Goal: Find specific page/section

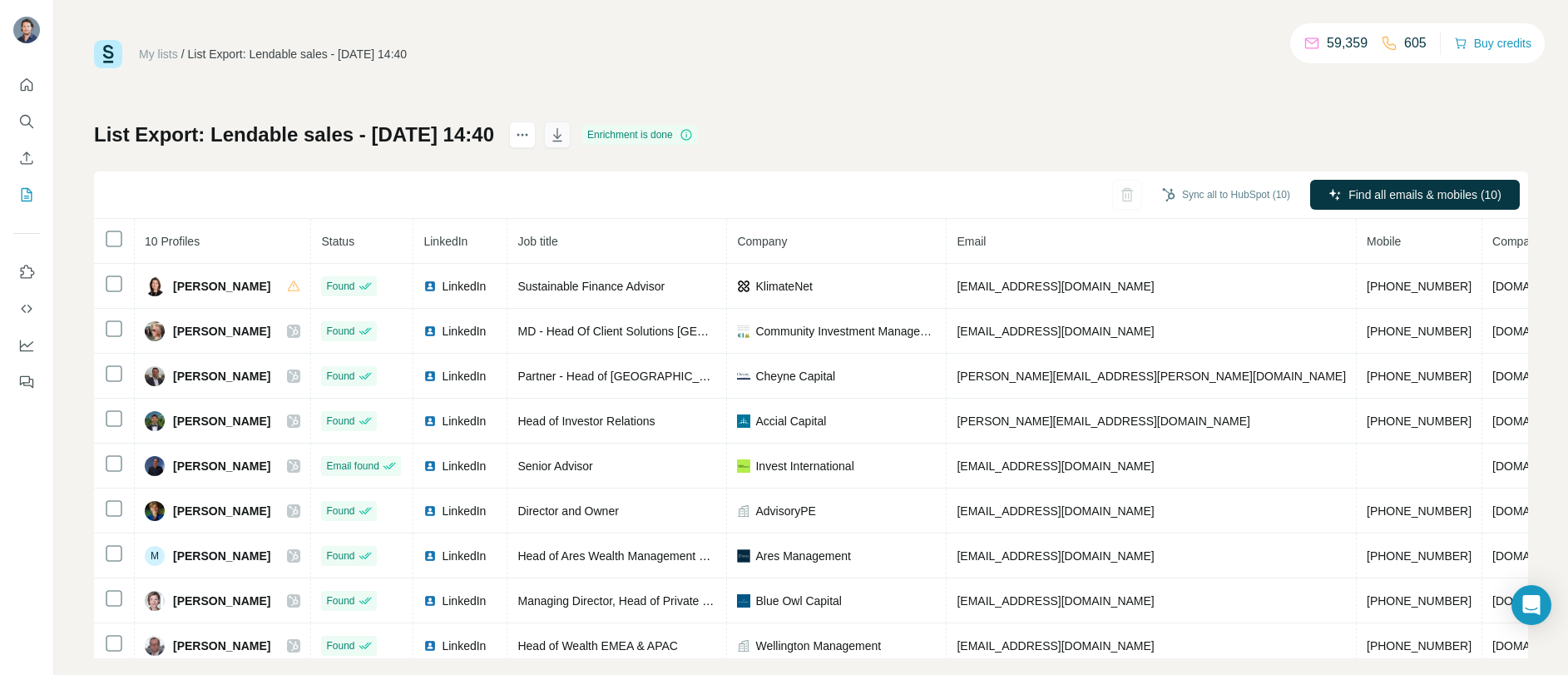
click at [566, 135] on icon "button" at bounding box center [557, 134] width 17 height 17
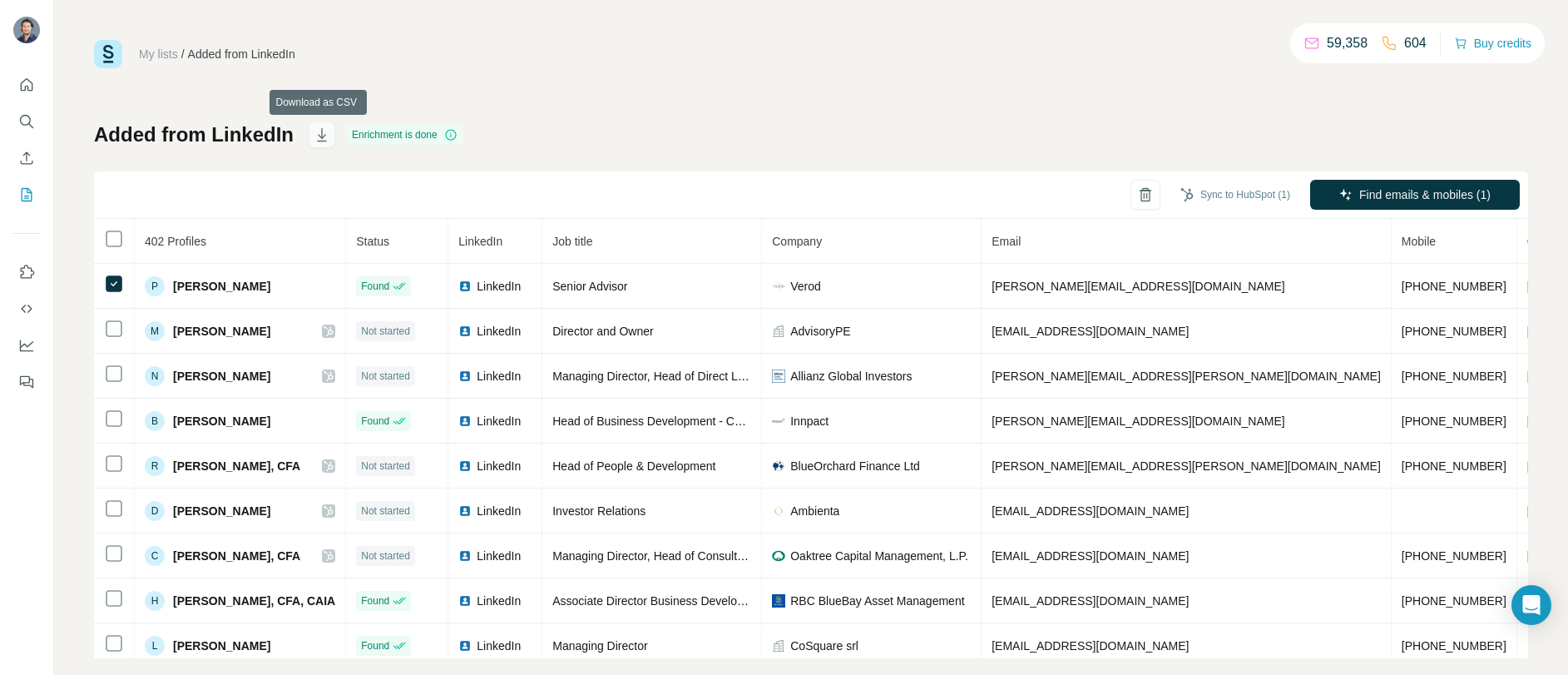
click at [317, 132] on icon "button" at bounding box center [321, 134] width 17 height 17
